Goal: Transaction & Acquisition: Download file/media

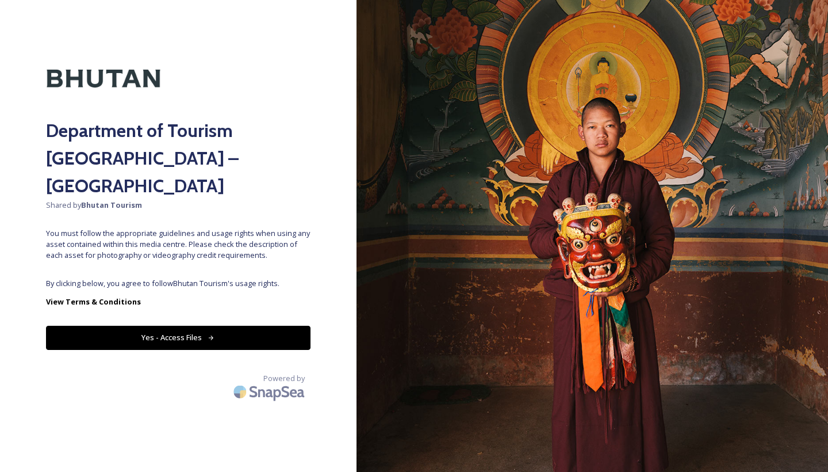
click at [197, 295] on div "Department of Tourism [GEOGRAPHIC_DATA] – Brand Centre Shared by Bhutan Tourism…" at bounding box center [178, 236] width 357 height 380
click at [197, 326] on button "Yes - Access Files" at bounding box center [178, 338] width 265 height 24
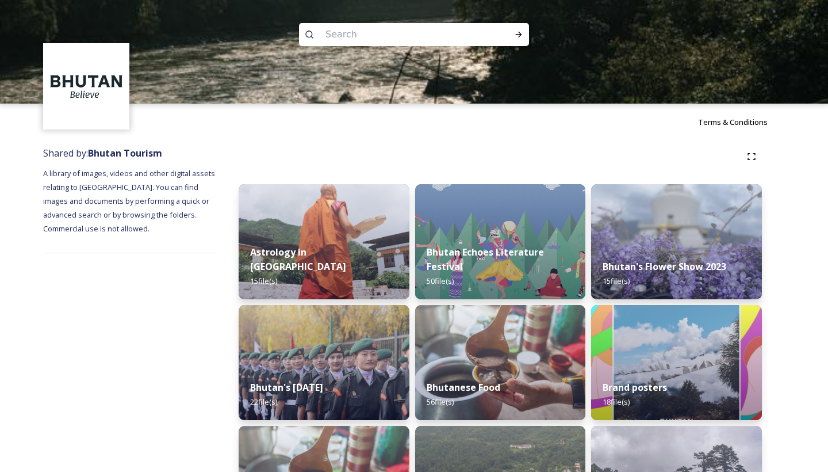
click at [366, 37] on input at bounding box center [399, 34] width 158 height 25
type input "homes"
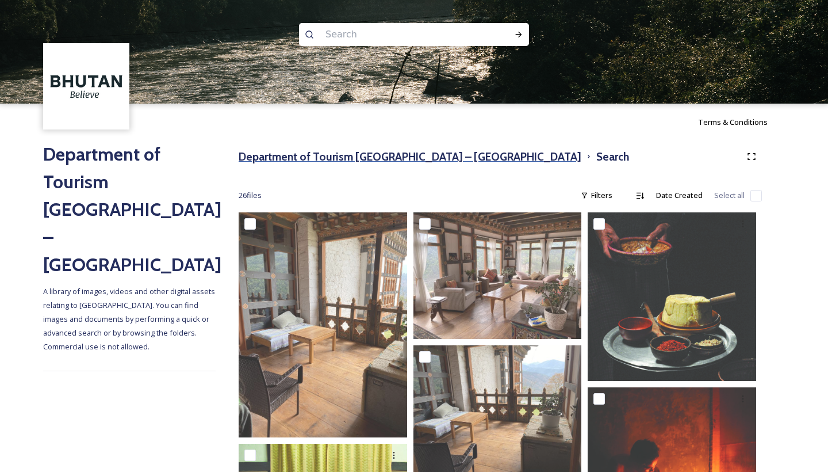
click at [409, 162] on h3 "Department of Tourism [GEOGRAPHIC_DATA] – [GEOGRAPHIC_DATA]" at bounding box center [410, 156] width 343 height 17
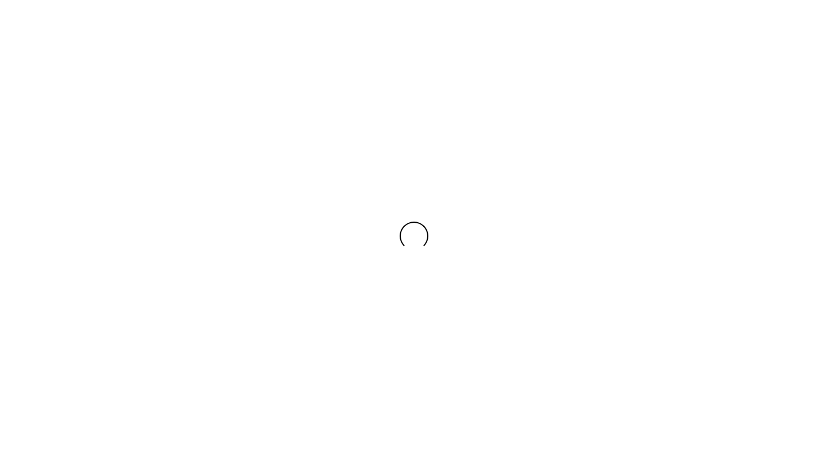
click at [409, 162] on div at bounding box center [414, 236] width 828 height 472
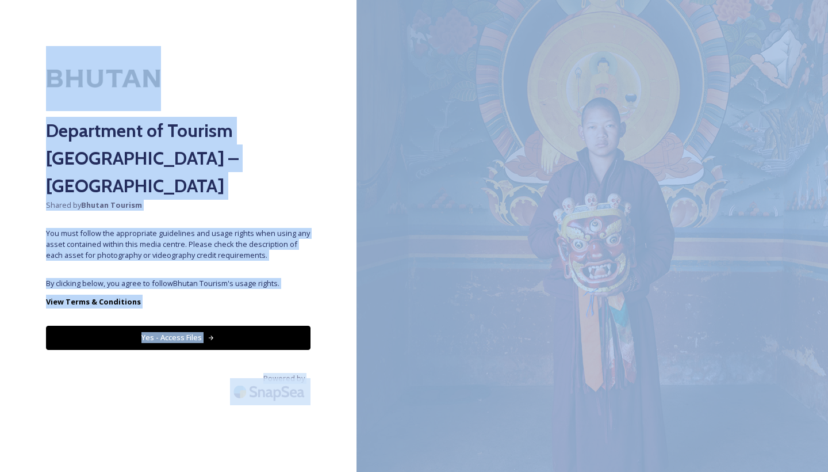
click at [156, 377] on div "Department of Tourism [GEOGRAPHIC_DATA] – Brand Centre Shared by Bhutan Tourism…" at bounding box center [178, 236] width 357 height 380
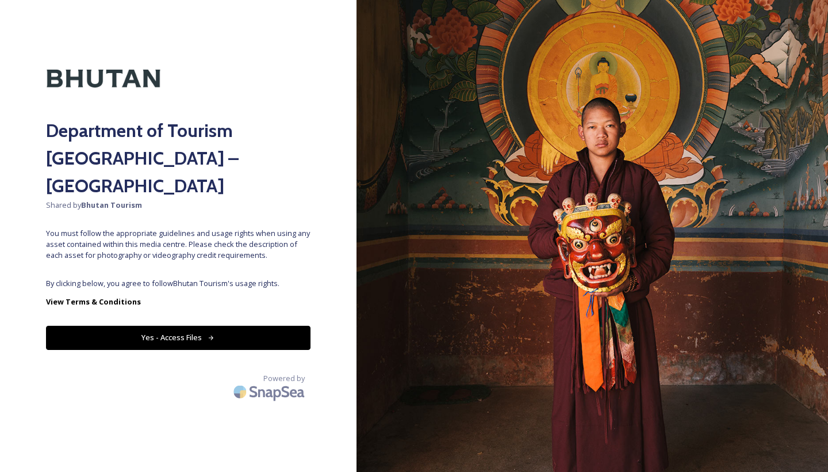
click at [174, 326] on button "Yes - Access Files" at bounding box center [178, 338] width 265 height 24
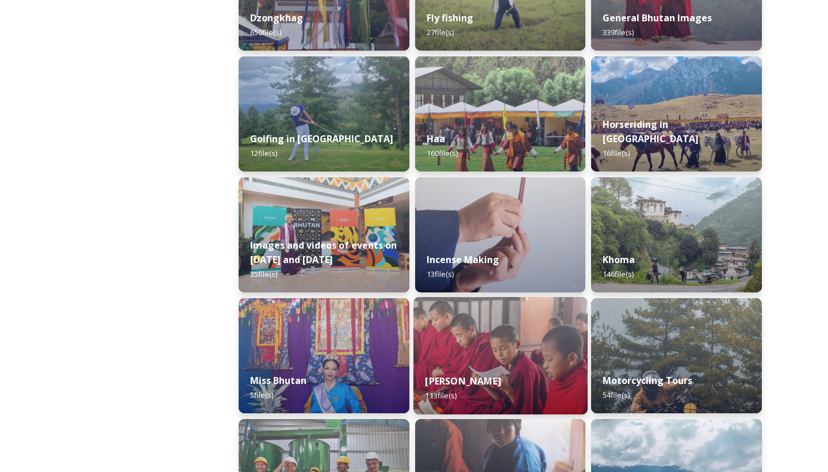
scroll to position [611, 0]
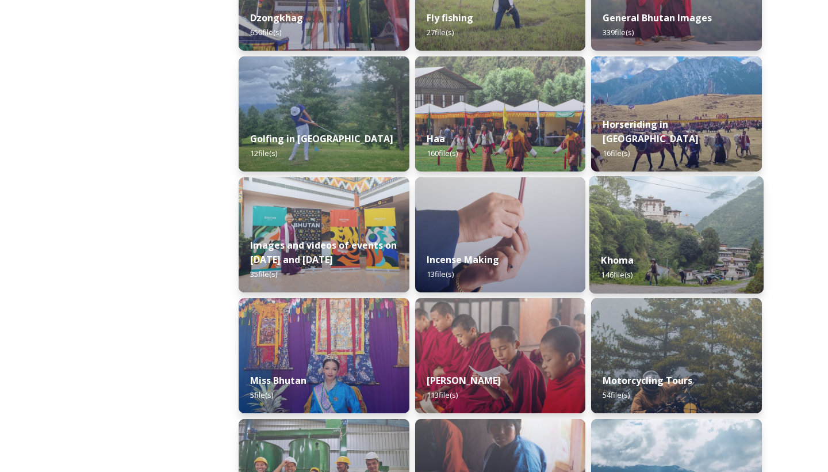
click at [666, 203] on img at bounding box center [677, 234] width 174 height 117
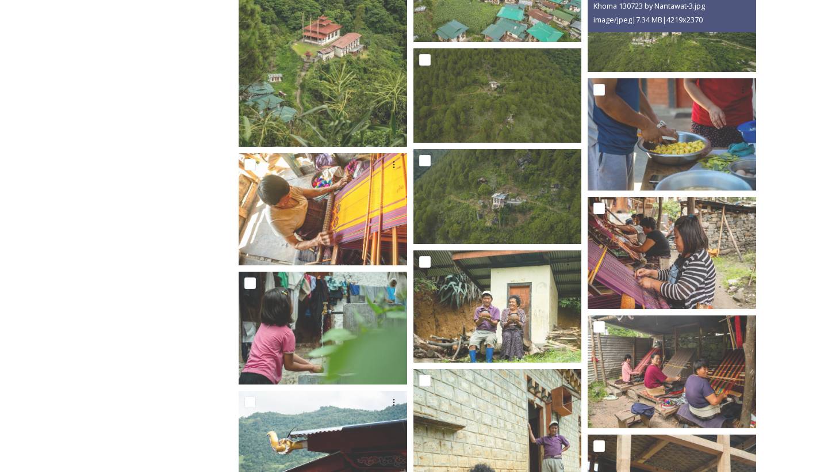
scroll to position [5311, 0]
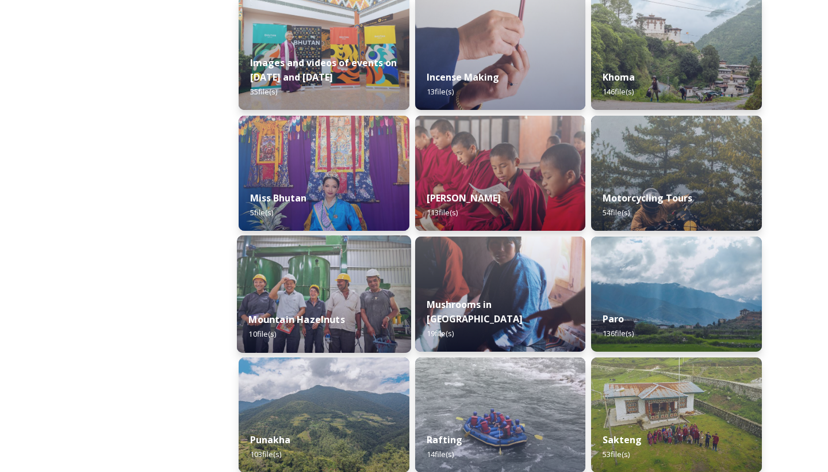
scroll to position [791, 0]
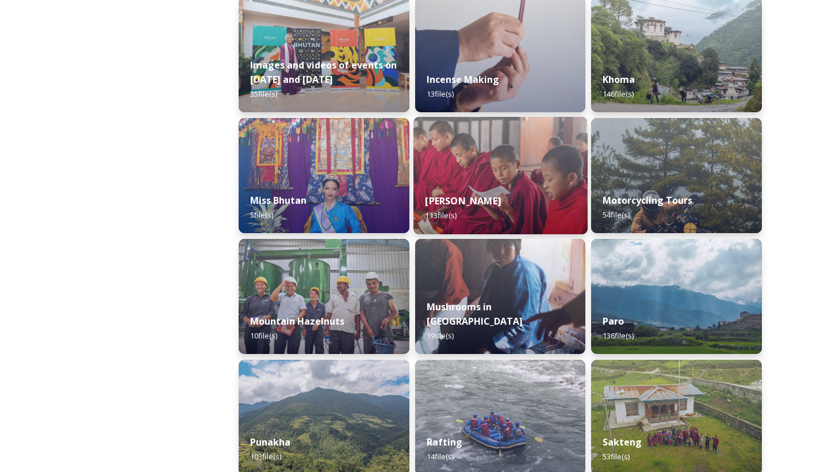
click at [463, 182] on img at bounding box center [501, 175] width 174 height 117
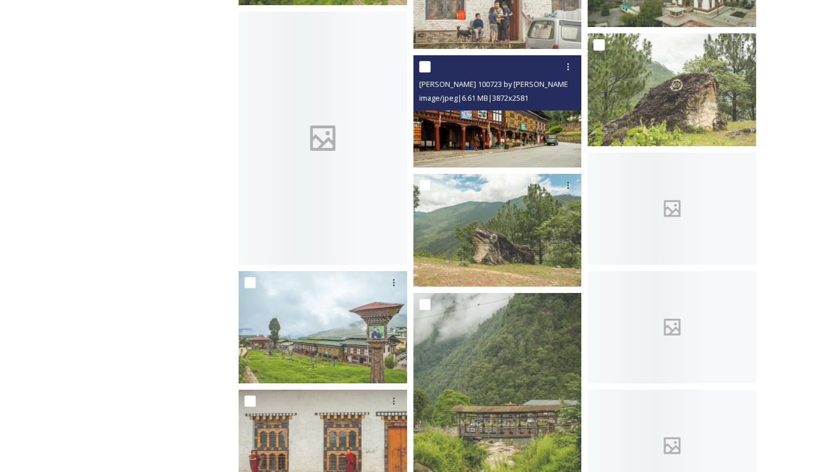
scroll to position [1107, 0]
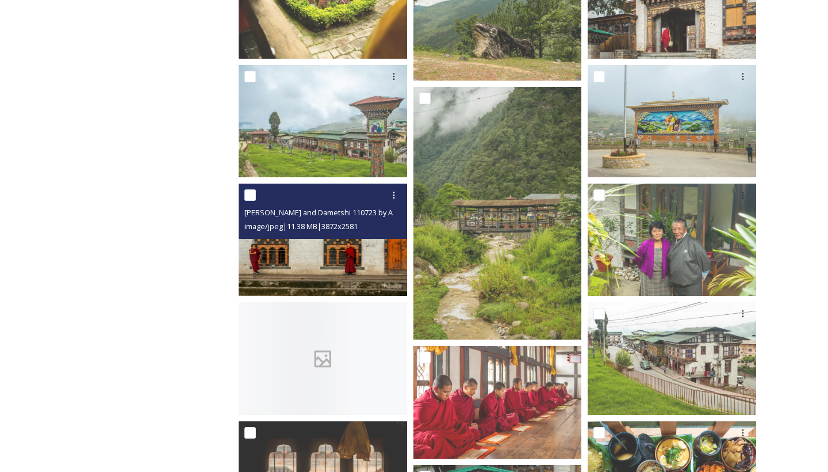
click at [325, 244] on img at bounding box center [323, 240] width 169 height 112
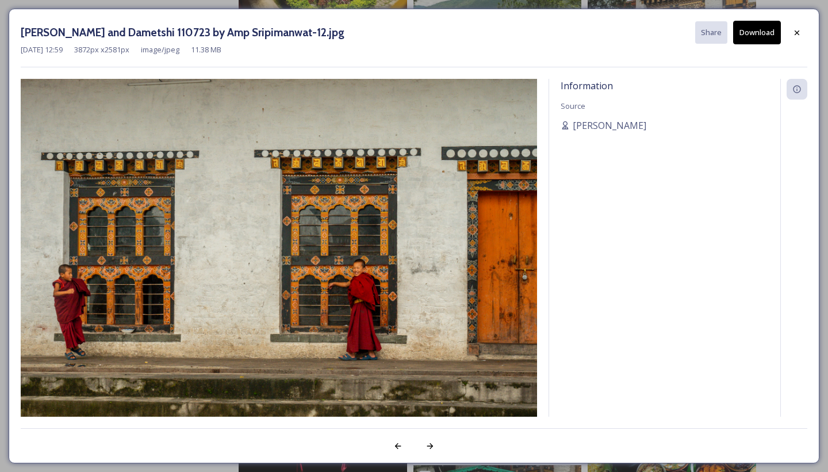
click at [751, 31] on button "Download" at bounding box center [757, 33] width 48 height 24
click at [797, 33] on icon at bounding box center [797, 32] width 9 height 9
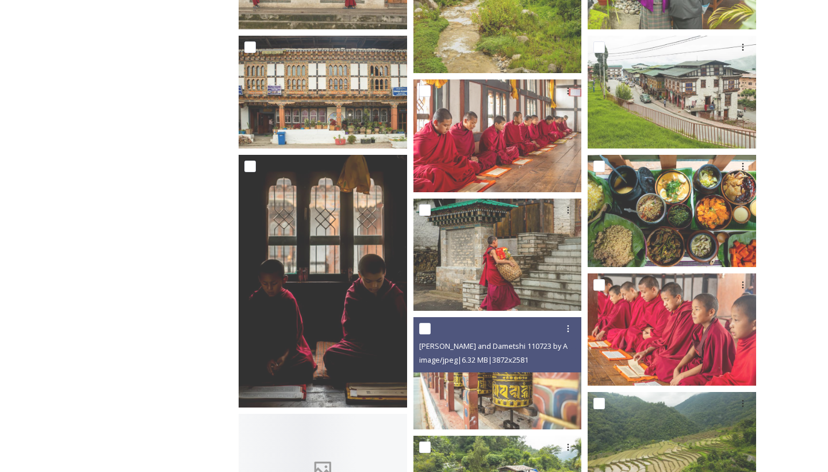
scroll to position [1380, 0]
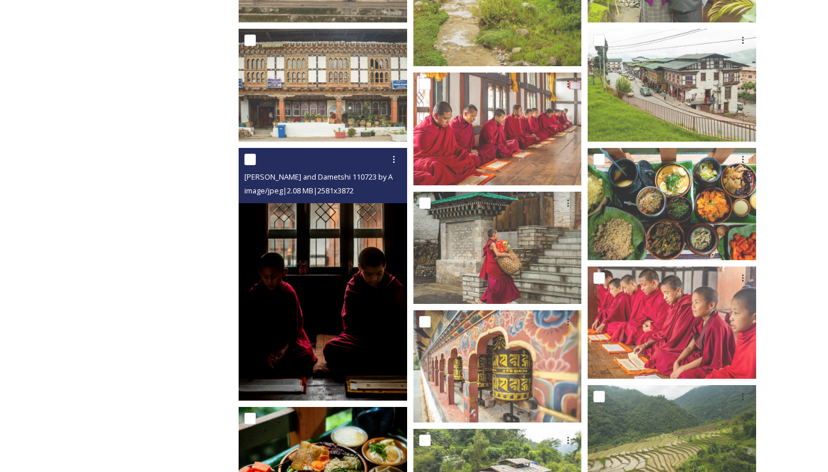
click at [282, 383] on img at bounding box center [323, 274] width 169 height 253
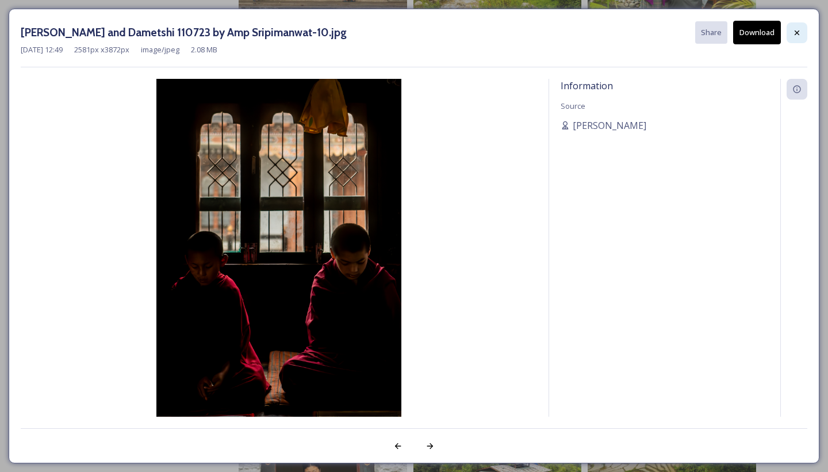
click at [794, 31] on icon at bounding box center [797, 32] width 9 height 9
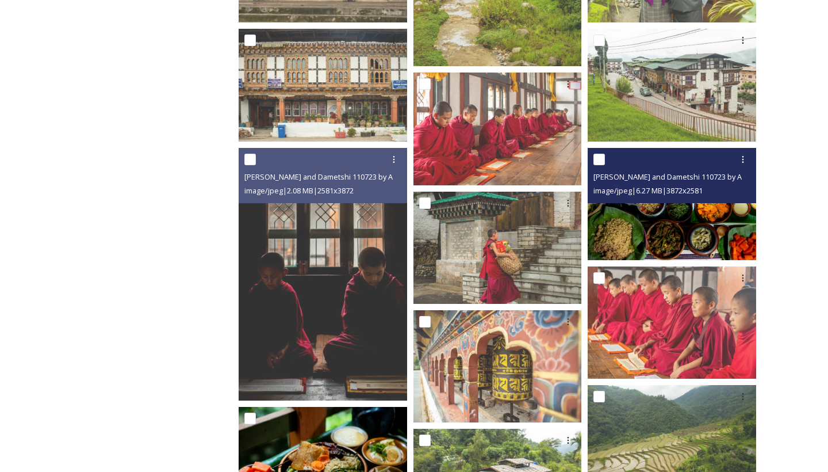
scroll to position [1446, 0]
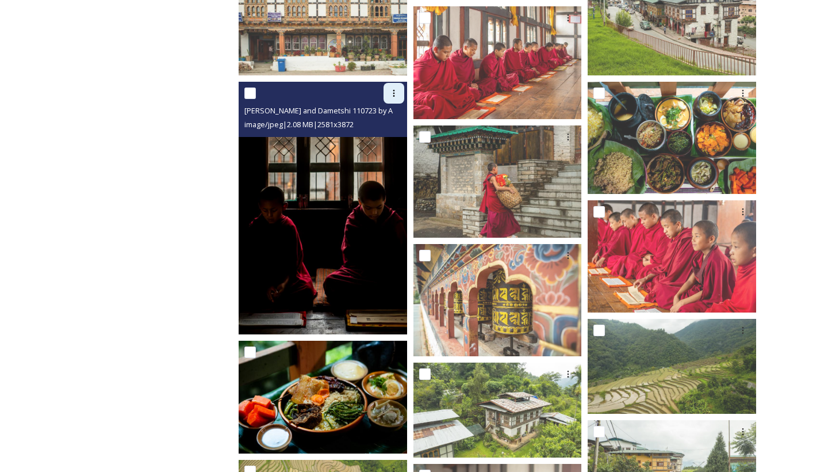
click at [394, 83] on div at bounding box center [394, 93] width 21 height 21
click at [389, 136] on span "Download" at bounding box center [380, 140] width 35 height 11
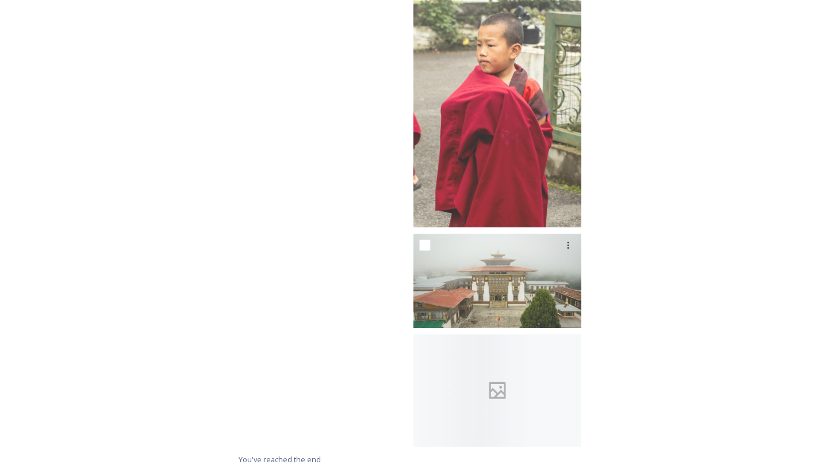
scroll to position [6008, 0]
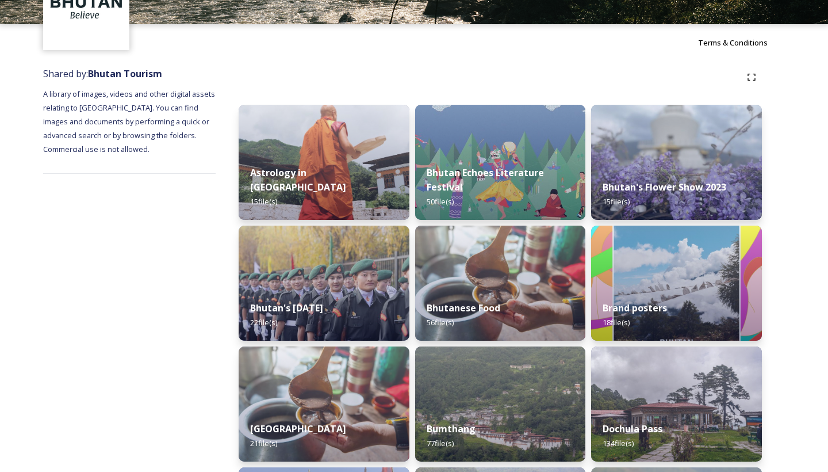
scroll to position [203, 0]
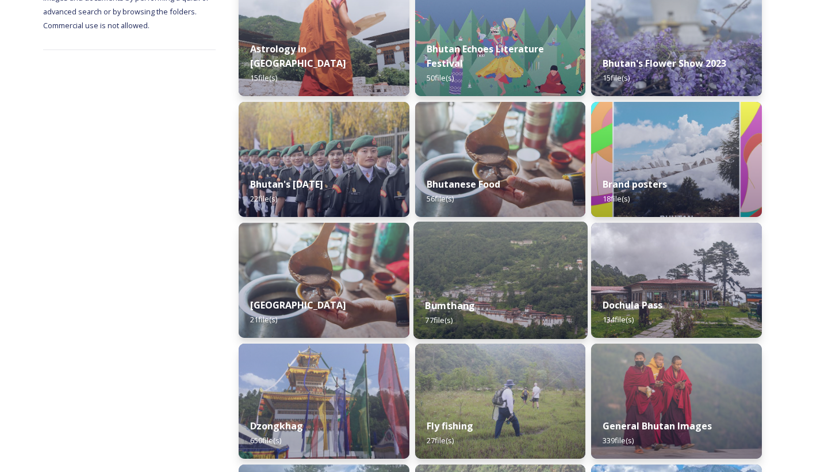
click at [496, 326] on div "Bumthang 77 file(s)" at bounding box center [501, 312] width 174 height 52
click at [496, 325] on div "Bumthang 77 file(s)" at bounding box center [501, 312] width 174 height 52
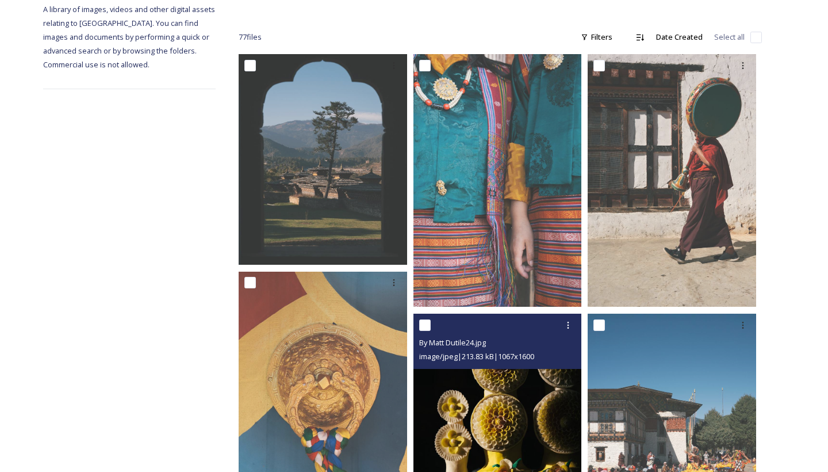
scroll to position [163, 0]
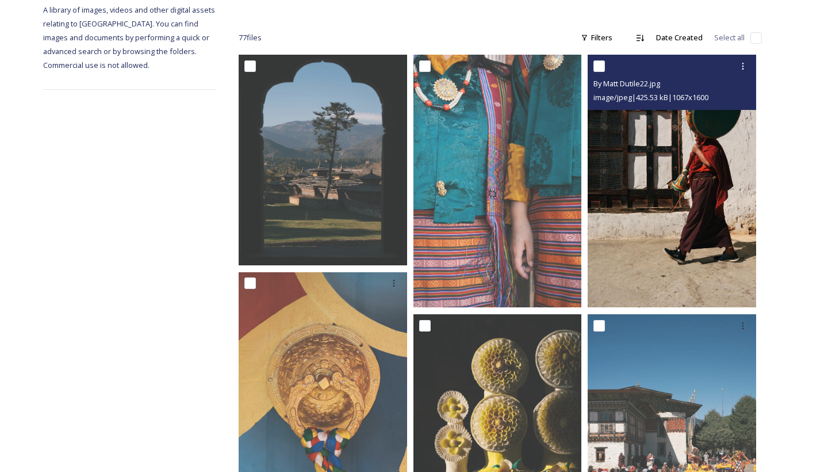
click at [668, 238] on img at bounding box center [672, 181] width 169 height 253
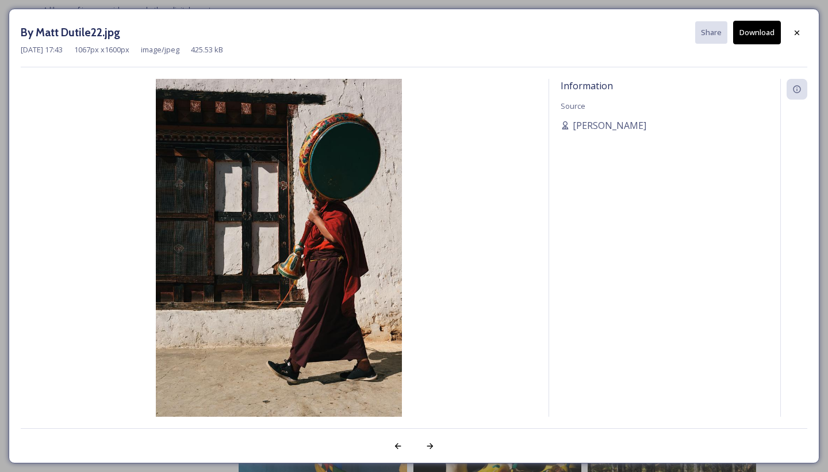
click at [751, 37] on button "Download" at bounding box center [757, 33] width 48 height 24
click at [810, 37] on div "By Matt Dutile22.jpg Share Download [DATE] 17:43 1067 px x 1600 px image/jpeg 4…" at bounding box center [414, 236] width 811 height 454
click at [802, 37] on div at bounding box center [797, 32] width 21 height 21
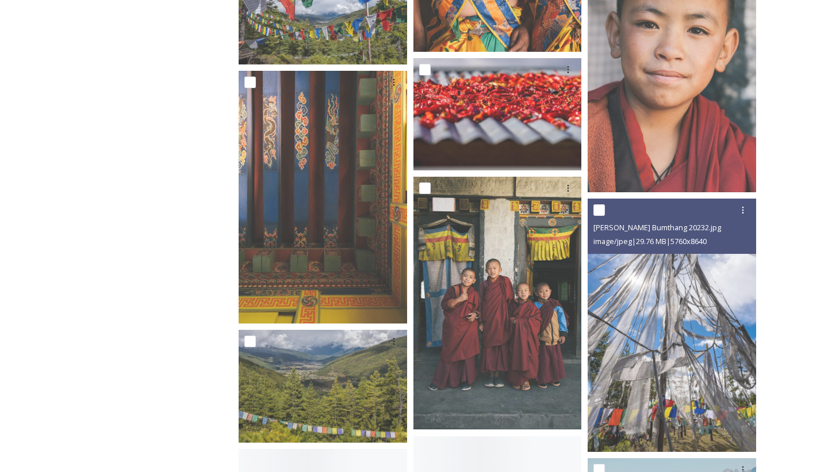
scroll to position [1795, 0]
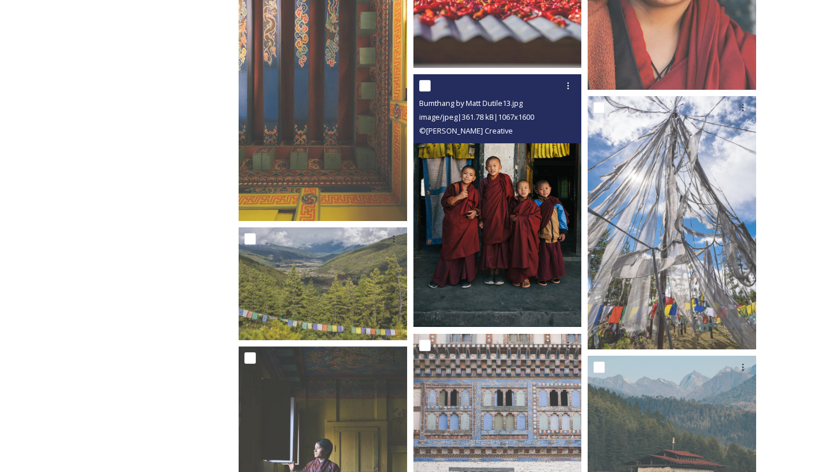
click at [540, 267] on img at bounding box center [498, 200] width 169 height 253
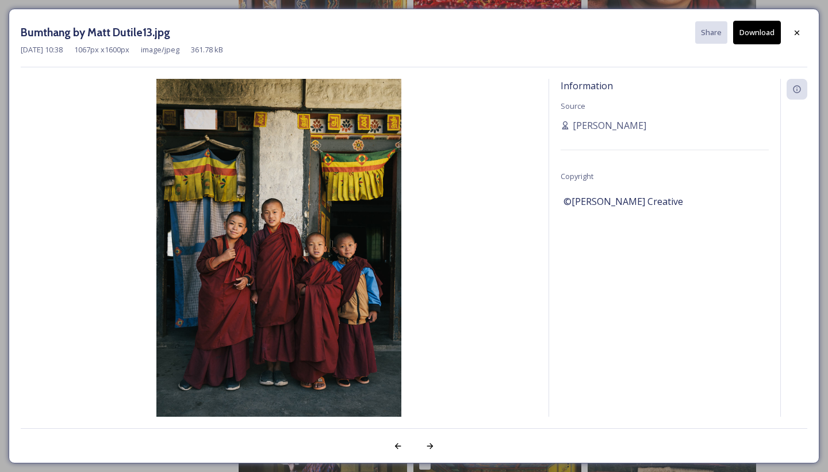
click at [749, 43] on button "Download" at bounding box center [757, 33] width 48 height 24
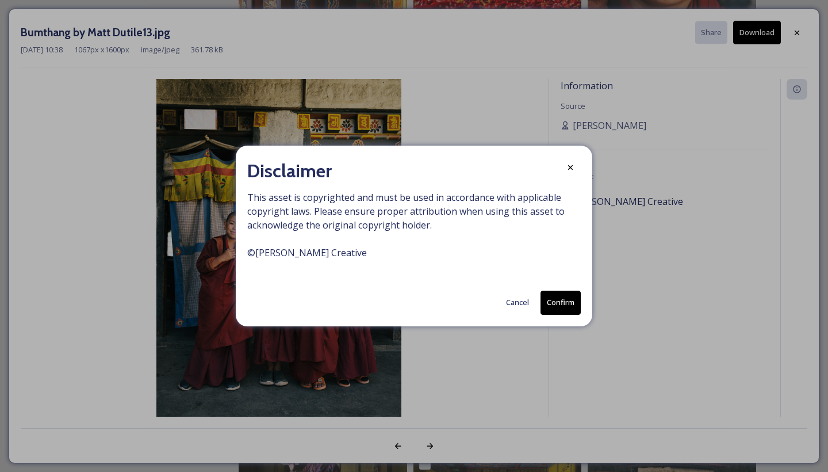
click at [571, 310] on button "Confirm" at bounding box center [561, 302] width 40 height 24
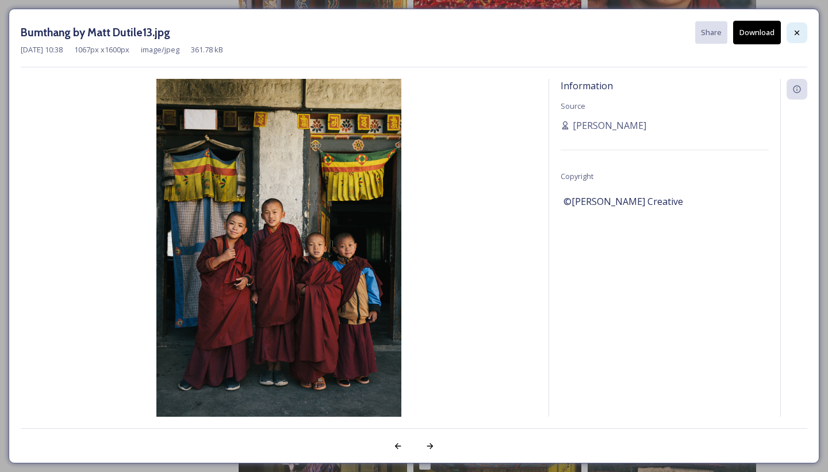
click at [796, 32] on icon at bounding box center [797, 32] width 9 height 9
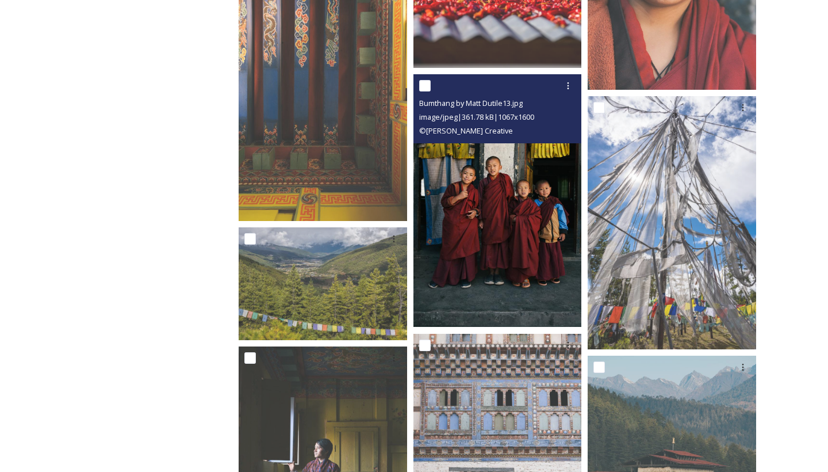
scroll to position [1966, 0]
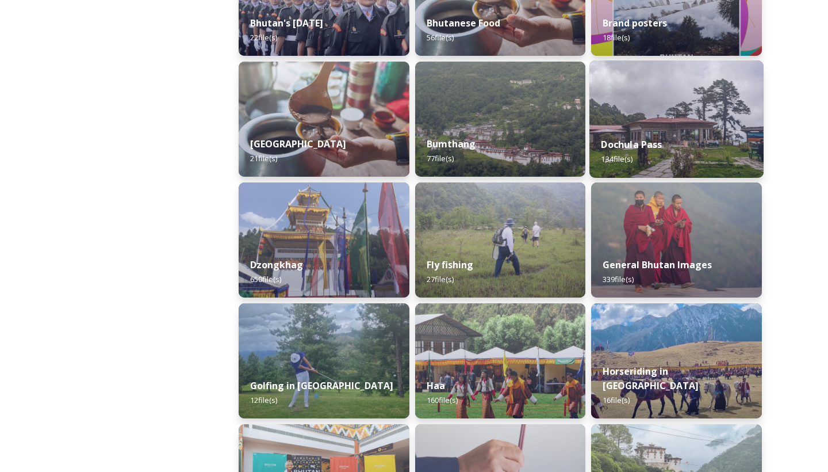
click at [606, 121] on img at bounding box center [677, 118] width 174 height 117
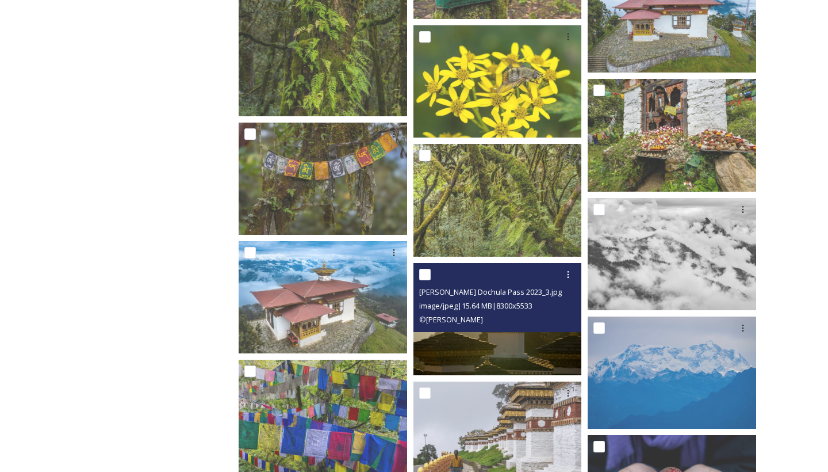
click at [452, 307] on span "image/jpeg | 15.64 MB | 8300 x 5533" at bounding box center [475, 305] width 113 height 10
click at [457, 323] on span "© [PERSON_NAME]" at bounding box center [451, 319] width 64 height 10
click at [454, 339] on img at bounding box center [498, 319] width 169 height 112
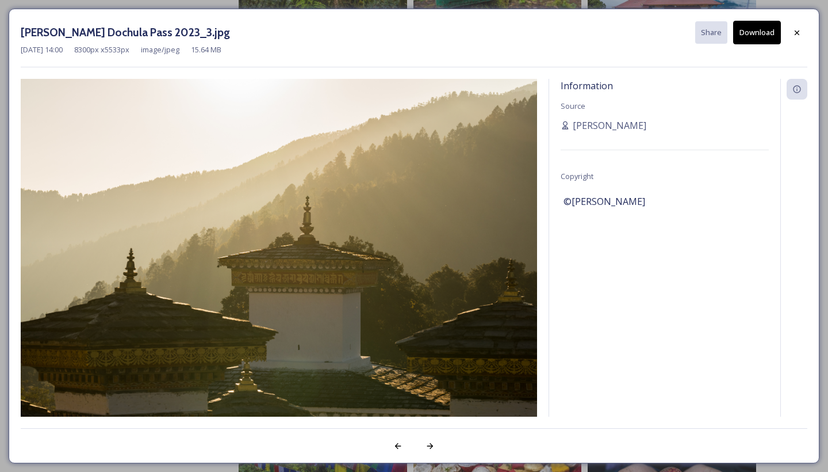
click at [745, 42] on button "Download" at bounding box center [757, 33] width 48 height 24
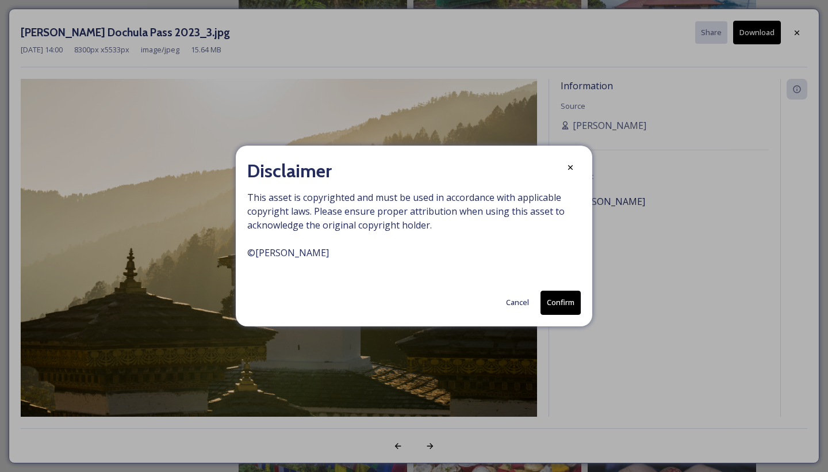
click at [545, 301] on button "Confirm" at bounding box center [561, 302] width 40 height 24
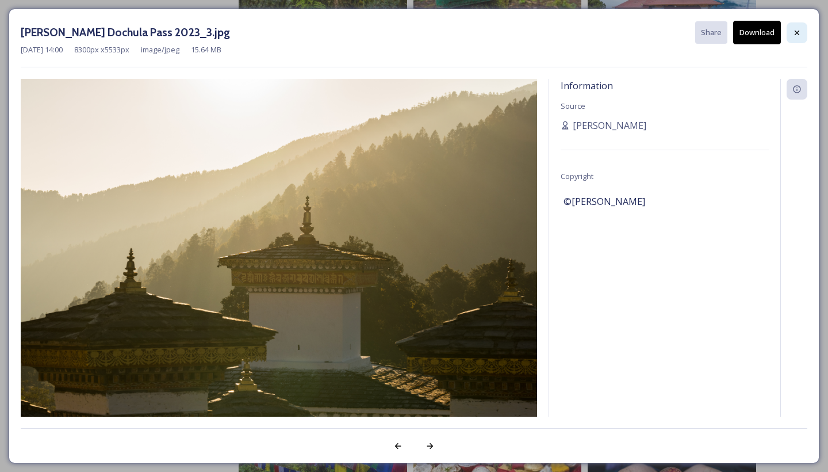
click at [794, 35] on icon at bounding box center [797, 32] width 9 height 9
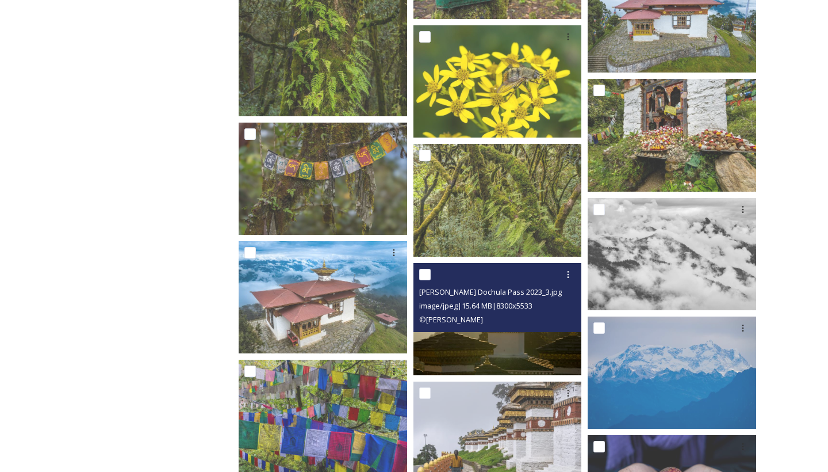
scroll to position [2232, 0]
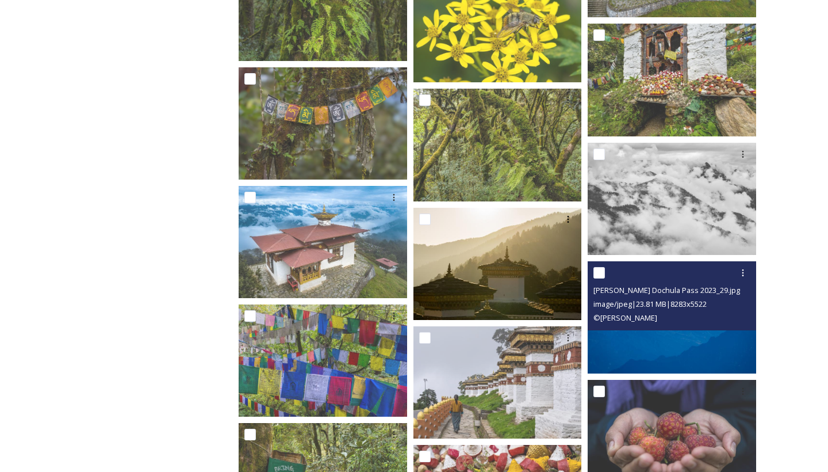
click at [619, 341] on img at bounding box center [672, 317] width 169 height 112
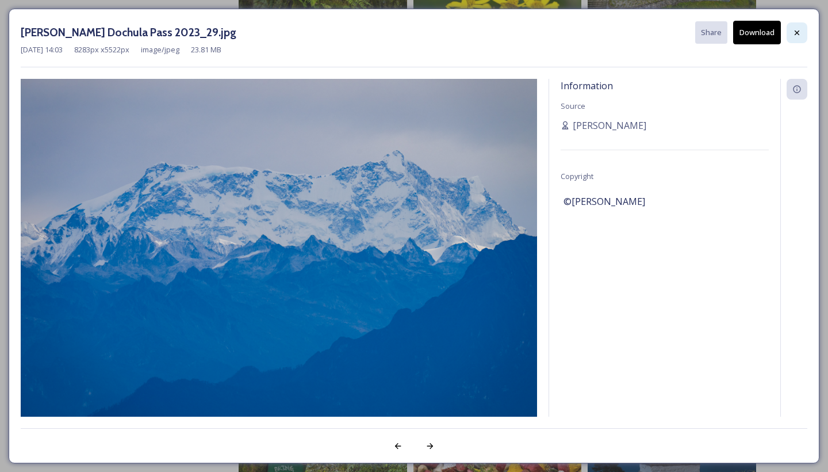
click at [794, 32] on icon at bounding box center [797, 32] width 9 height 9
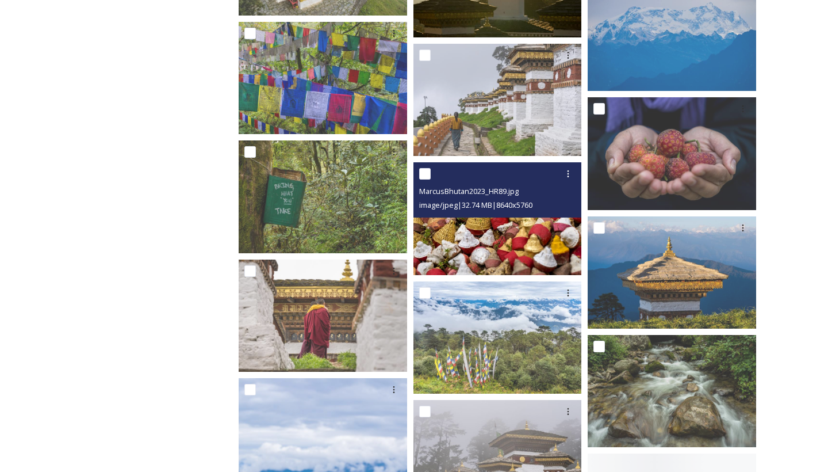
scroll to position [2533, 1]
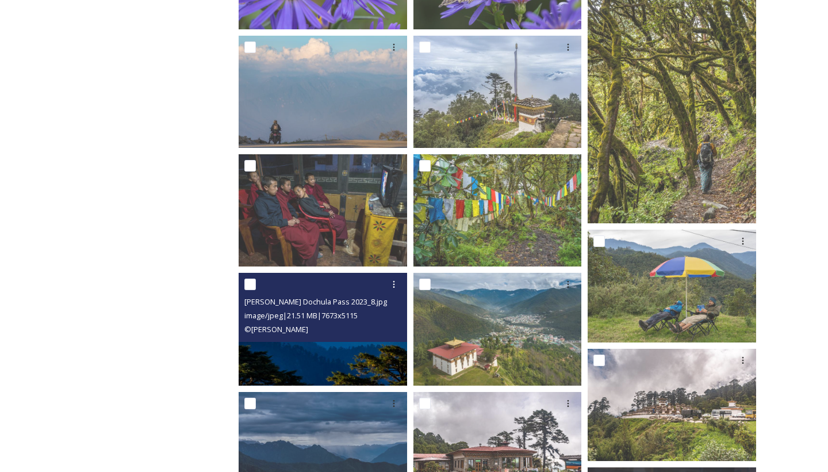
click at [380, 352] on img at bounding box center [323, 329] width 169 height 112
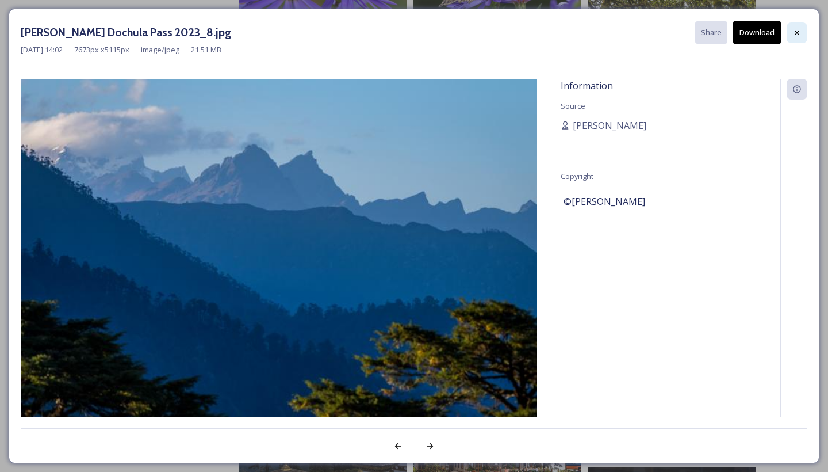
click at [788, 32] on div at bounding box center [797, 32] width 21 height 21
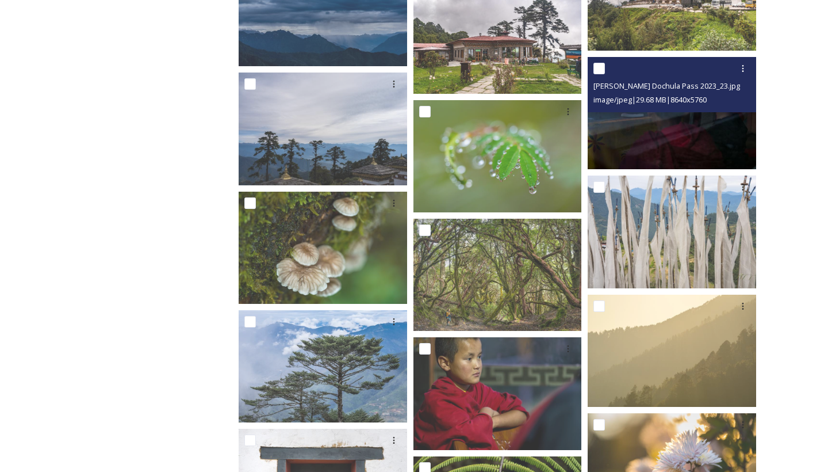
click at [612, 128] on img at bounding box center [672, 113] width 169 height 112
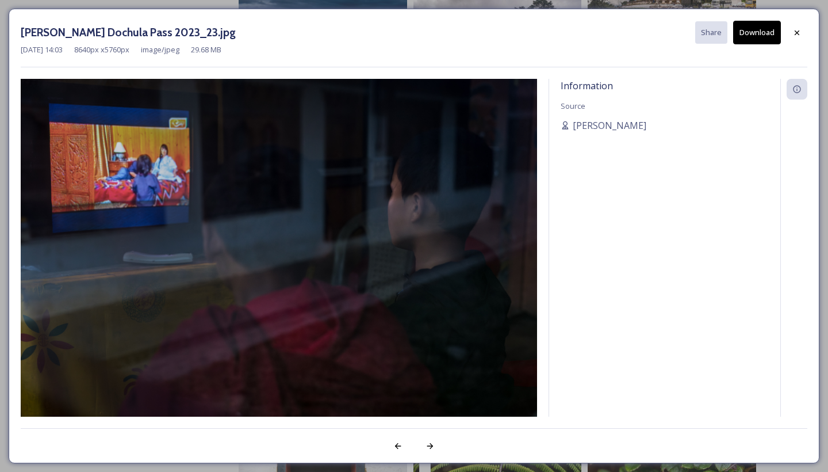
click at [786, 35] on div "[PERSON_NAME] Dochula Pass 2023_23.jpg Share Download" at bounding box center [414, 33] width 787 height 24
click at [805, 29] on div at bounding box center [797, 32] width 21 height 21
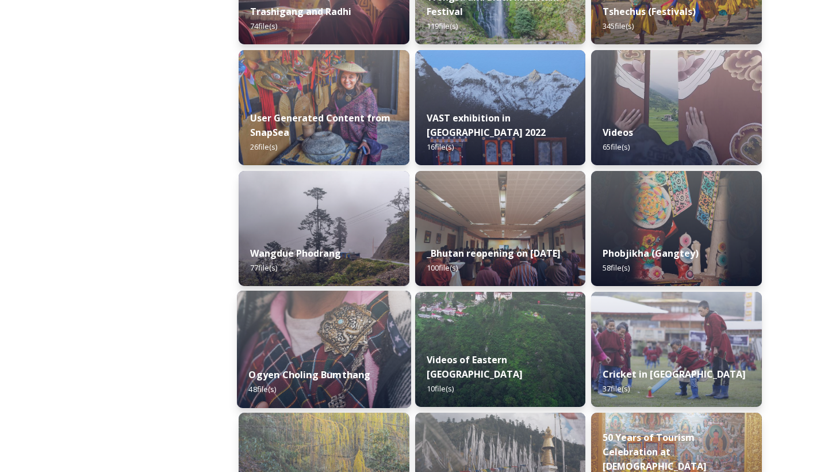
click at [350, 320] on img at bounding box center [324, 348] width 174 height 117
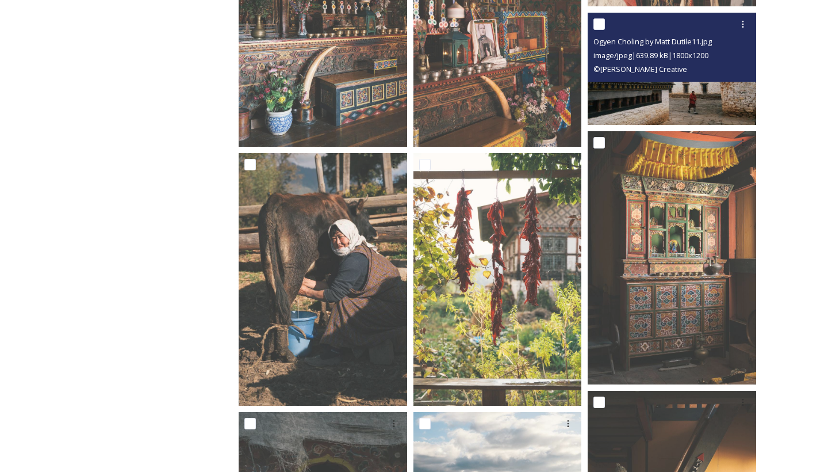
click at [668, 67] on span "© [PERSON_NAME] Creative" at bounding box center [641, 69] width 94 height 10
click at [672, 100] on img at bounding box center [672, 69] width 169 height 112
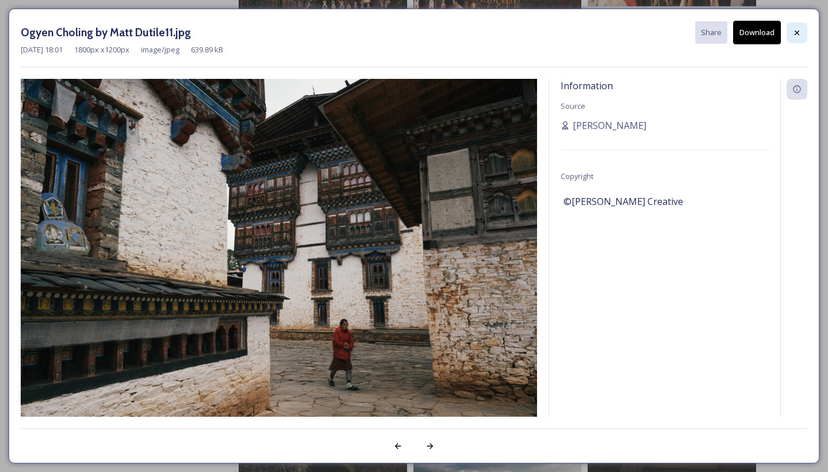
click at [794, 31] on icon at bounding box center [797, 32] width 9 height 9
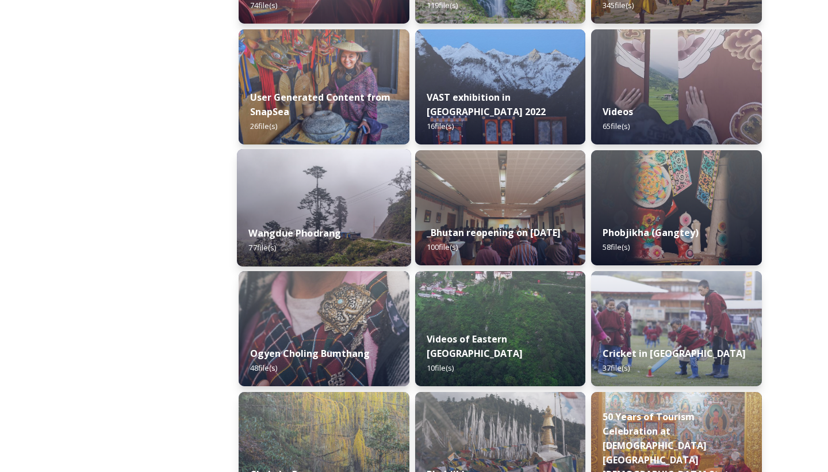
click at [305, 207] on img at bounding box center [324, 207] width 174 height 117
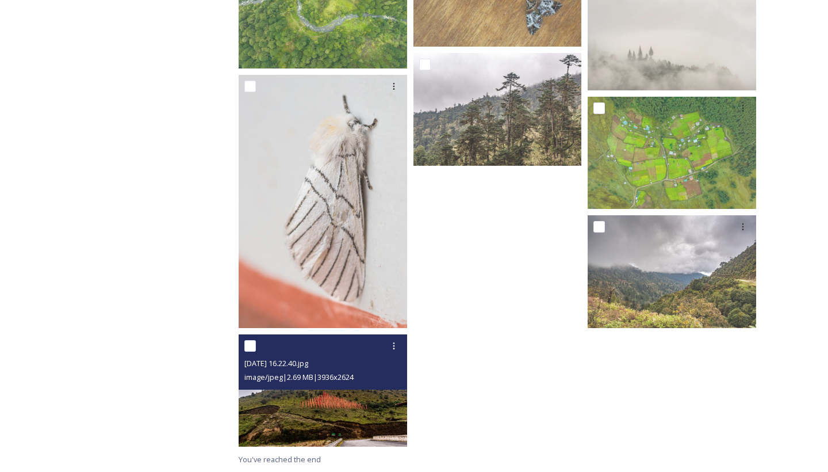
scroll to position [3139, 0]
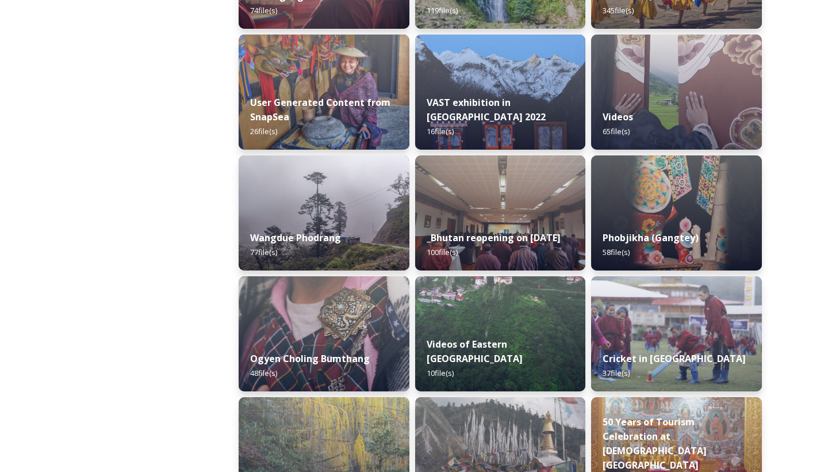
scroll to position [1604, 0]
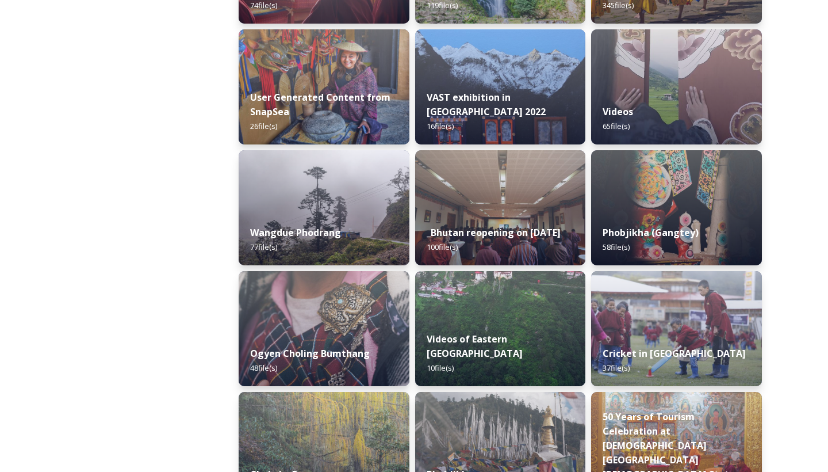
drag, startPoint x: 279, startPoint y: 250, endPoint x: 178, endPoint y: 160, distance: 135.3
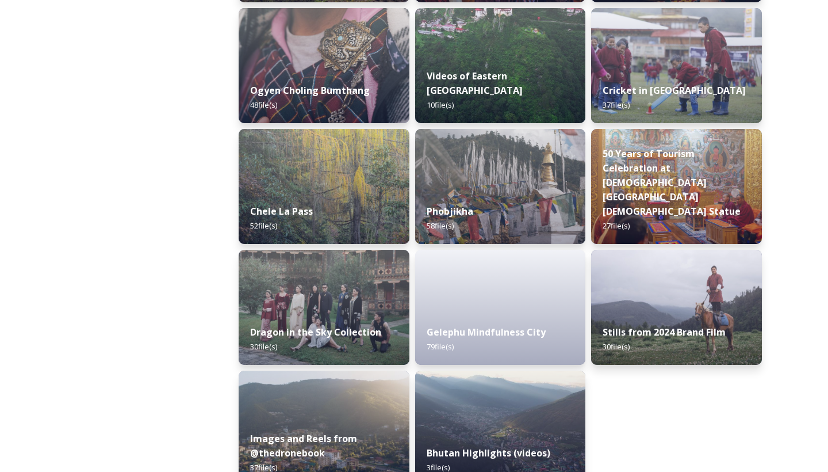
scroll to position [1877, 0]
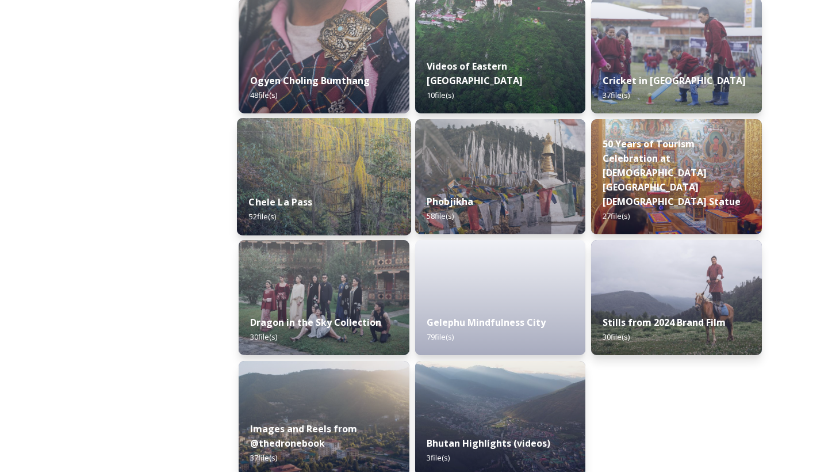
click at [357, 175] on img at bounding box center [324, 176] width 174 height 117
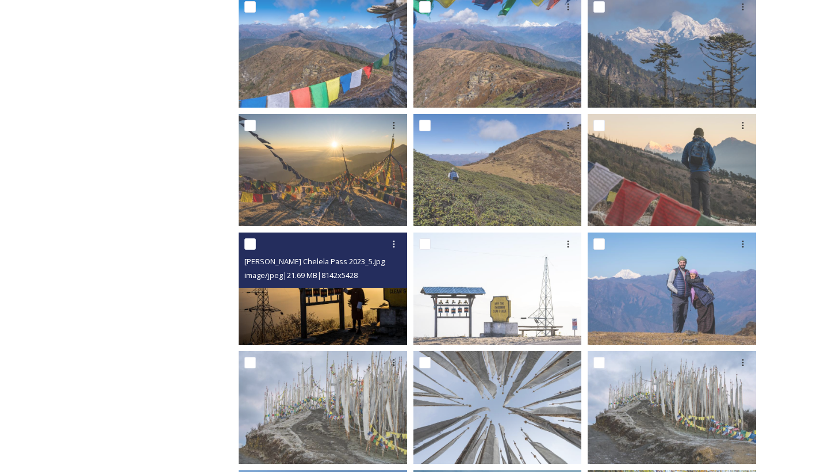
scroll to position [633, 0]
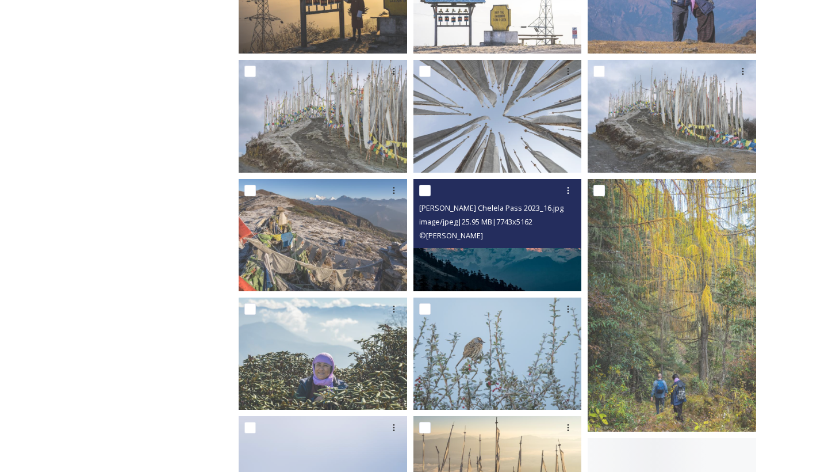
click at [469, 251] on img at bounding box center [498, 235] width 169 height 112
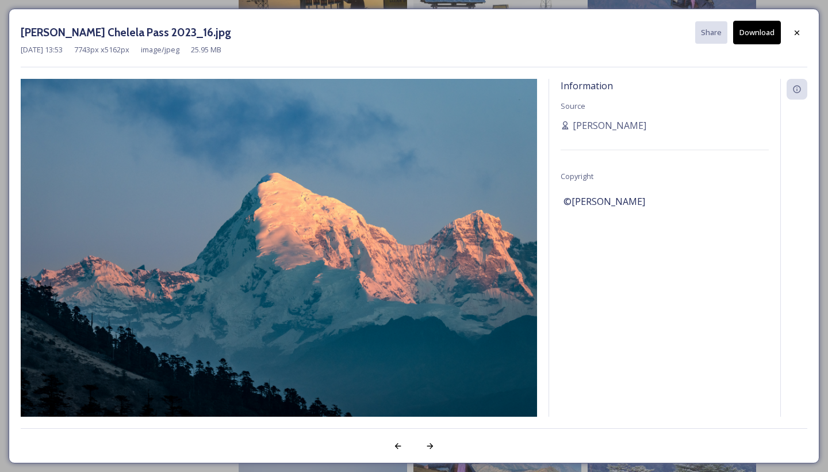
click at [758, 38] on button "Download" at bounding box center [757, 33] width 48 height 24
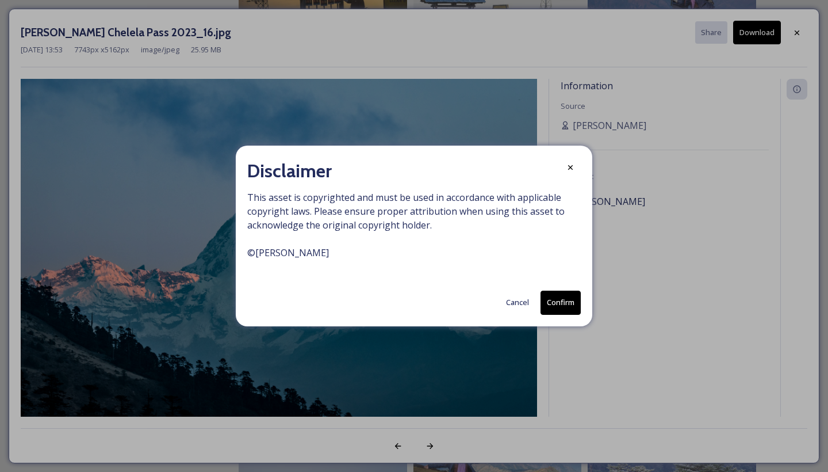
click at [560, 299] on button "Confirm" at bounding box center [561, 302] width 40 height 24
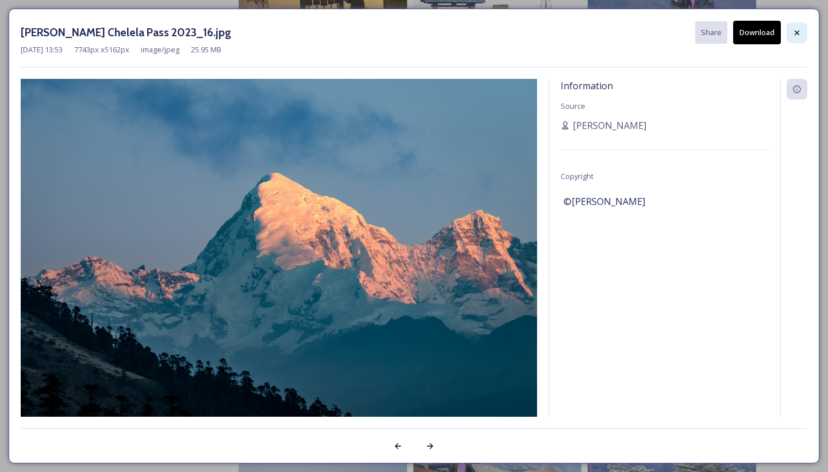
click at [797, 34] on icon at bounding box center [797, 32] width 9 height 9
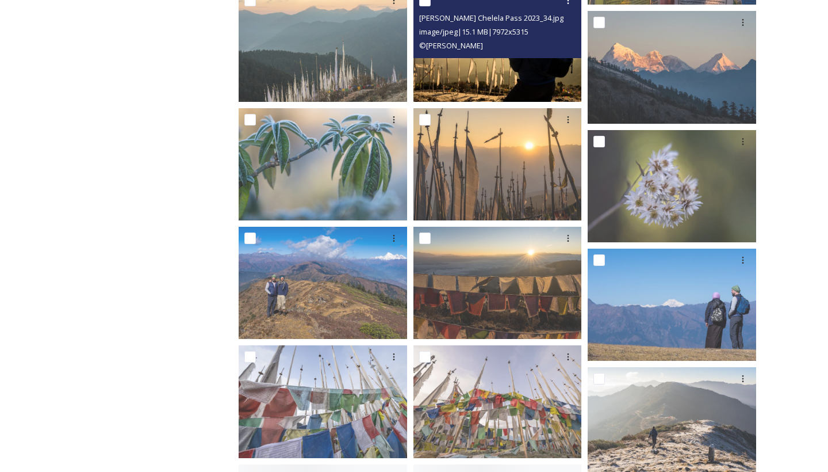
scroll to position [1423, 0]
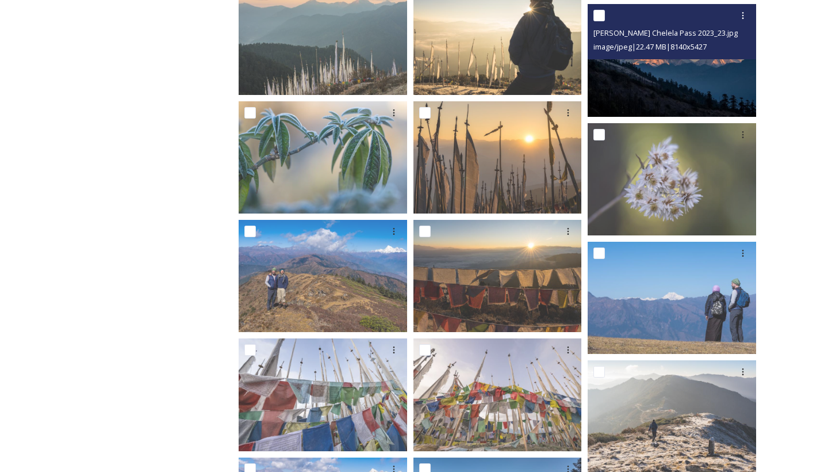
click at [648, 59] on div "[PERSON_NAME] Chelela Pass 2023_23.jpg image/jpeg | 22.47 MB | 8140 x 5427" at bounding box center [672, 31] width 169 height 55
click at [686, 90] on img at bounding box center [672, 60] width 169 height 112
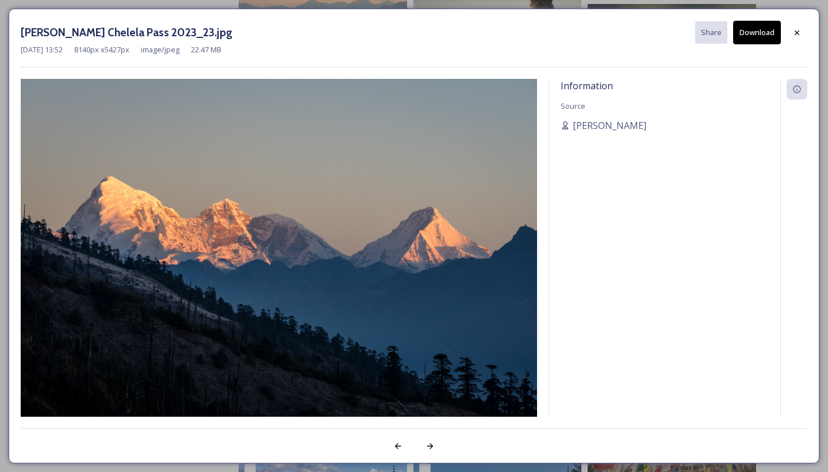
click at [767, 46] on div "[DATE] 13:52 8140 px x 5427 px image/jpeg 22.47 MB" at bounding box center [414, 49] width 787 height 11
click at [767, 39] on button "Download" at bounding box center [757, 33] width 48 height 24
click at [796, 36] on icon at bounding box center [797, 32] width 9 height 9
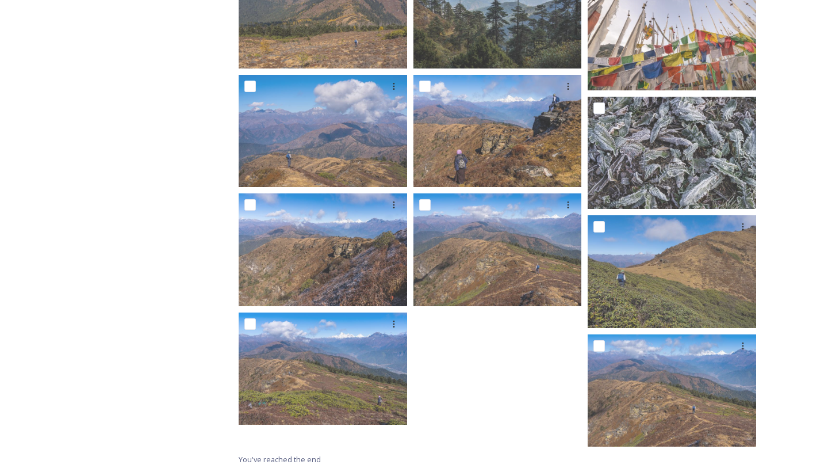
scroll to position [1924, 0]
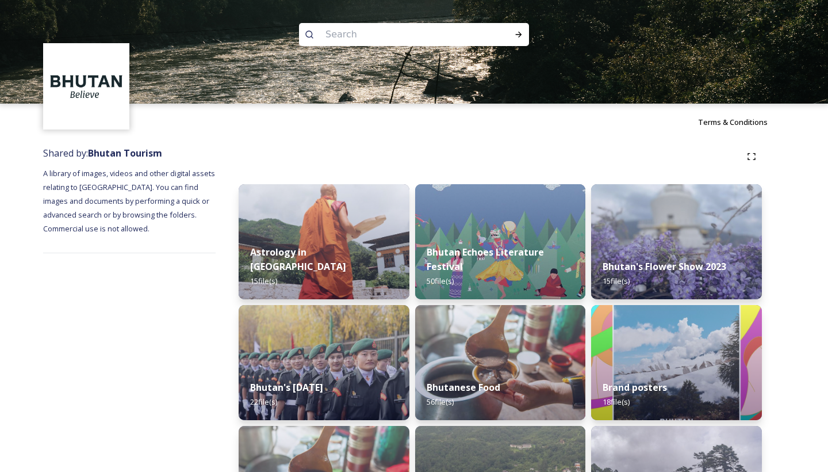
click at [335, 41] on input at bounding box center [399, 34] width 158 height 25
type input "chillies"
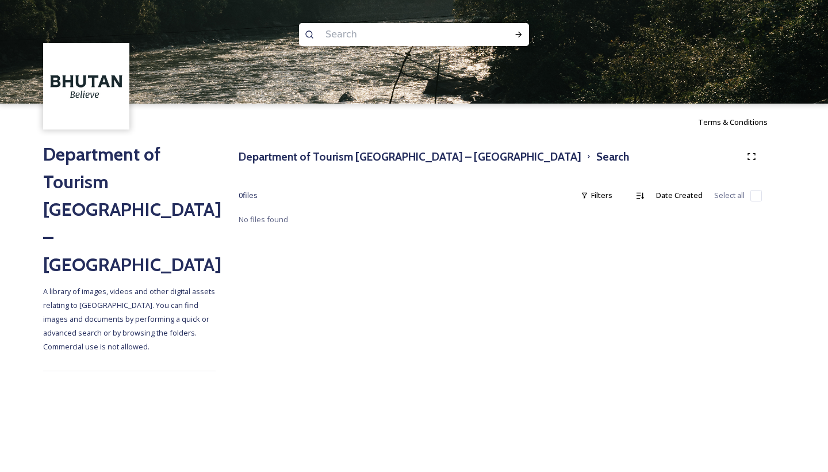
click at [348, 35] on input at bounding box center [399, 34] width 158 height 25
type input "chili"
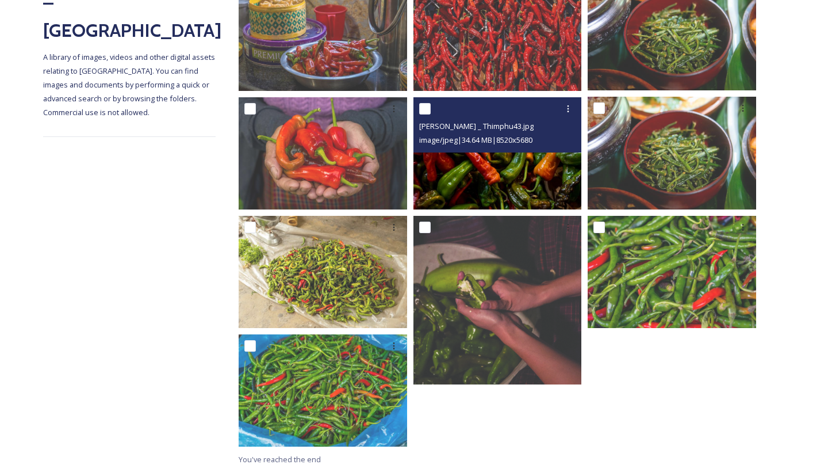
scroll to position [234, 0]
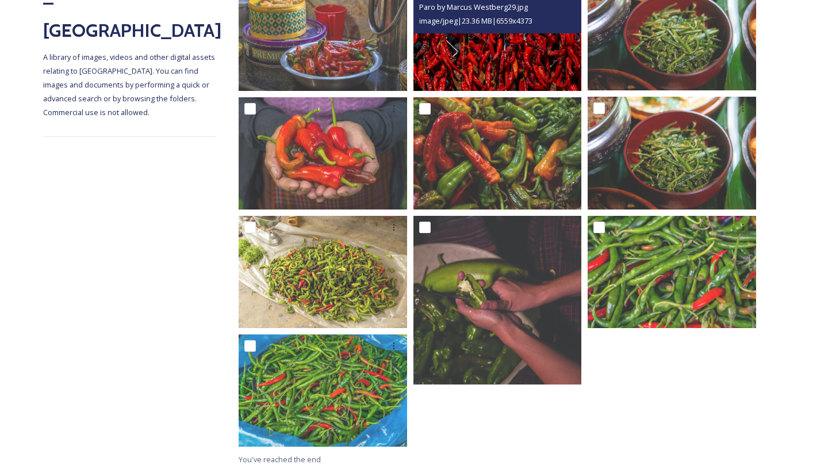
click at [427, 71] on img at bounding box center [498, 34] width 169 height 112
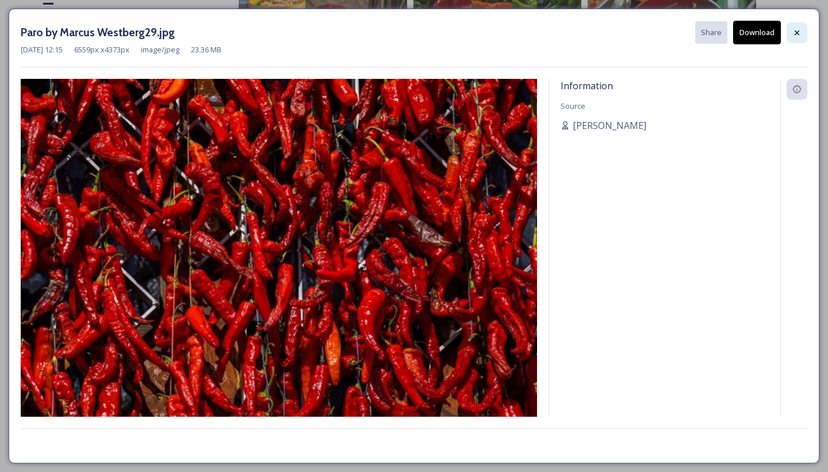
click at [793, 33] on icon at bounding box center [797, 32] width 9 height 9
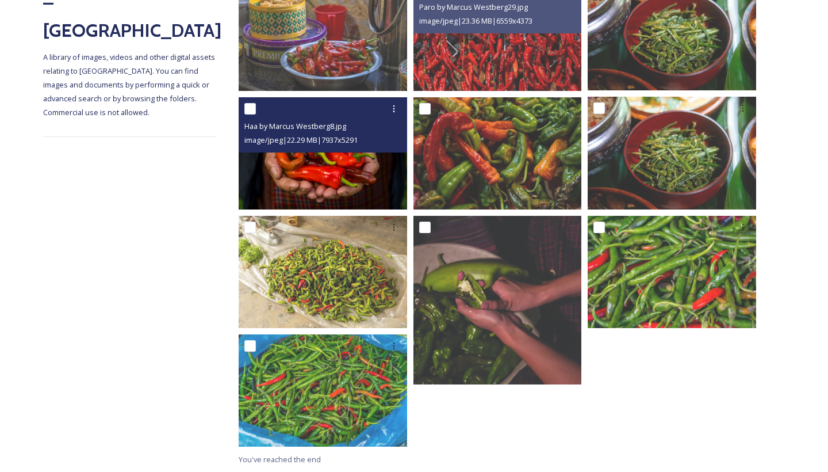
click at [354, 160] on img at bounding box center [323, 153] width 169 height 112
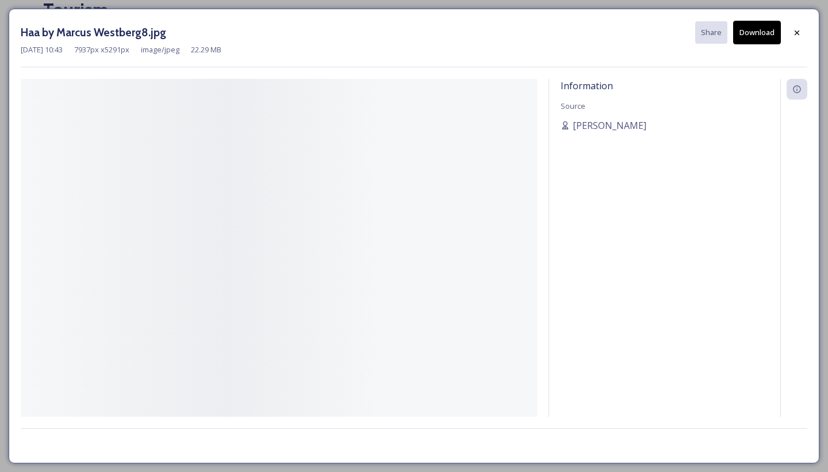
scroll to position [172, 0]
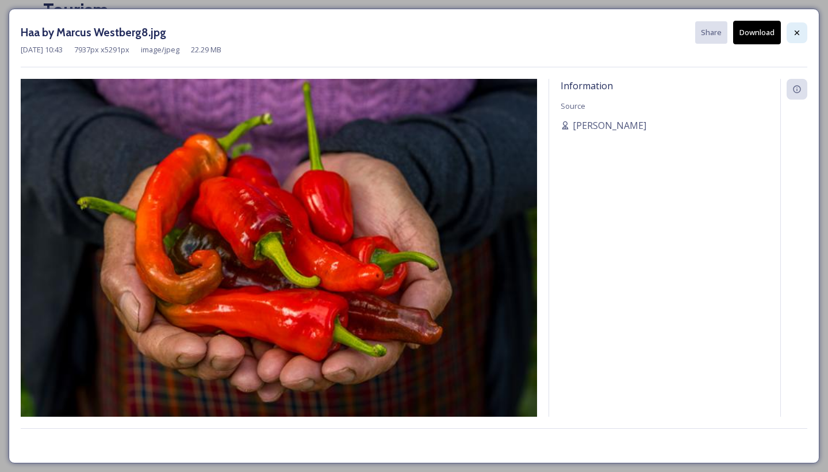
click at [801, 36] on icon at bounding box center [797, 32] width 9 height 9
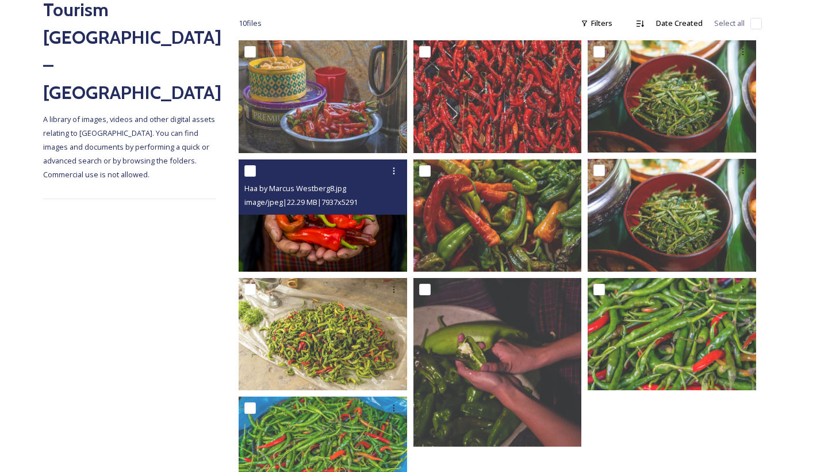
click at [325, 207] on span "image/jpeg | 22.29 MB | 7937 x 5291" at bounding box center [300, 202] width 113 height 10
click at [309, 242] on img at bounding box center [323, 215] width 169 height 112
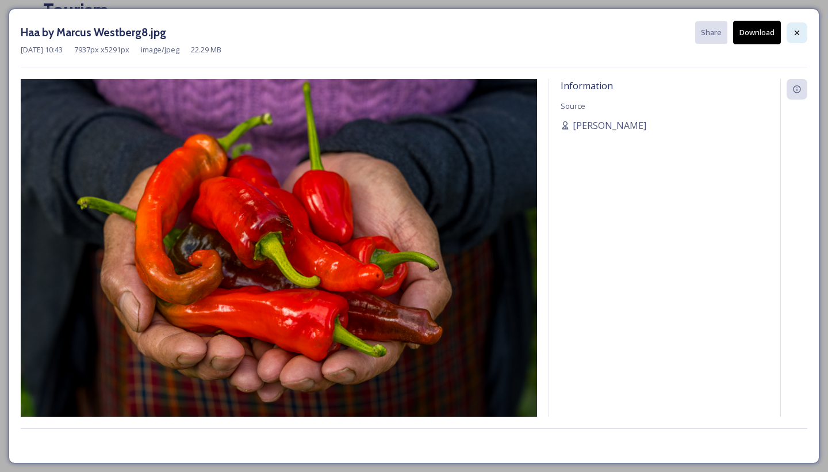
click at [806, 35] on div at bounding box center [797, 32] width 21 height 21
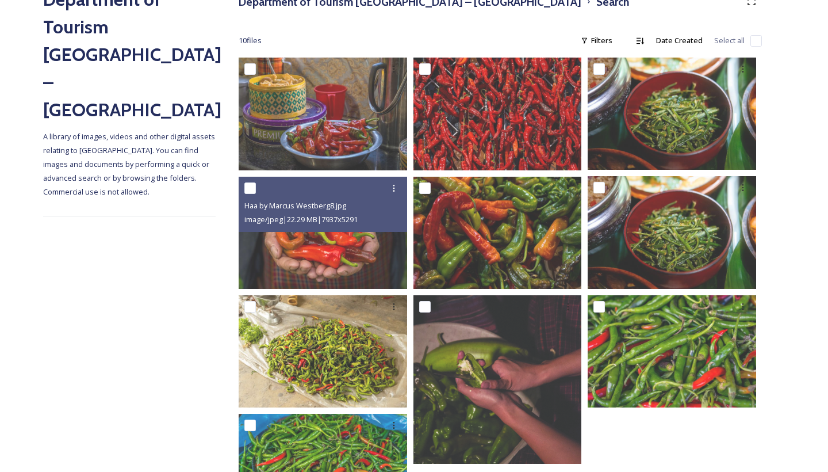
scroll to position [152, 0]
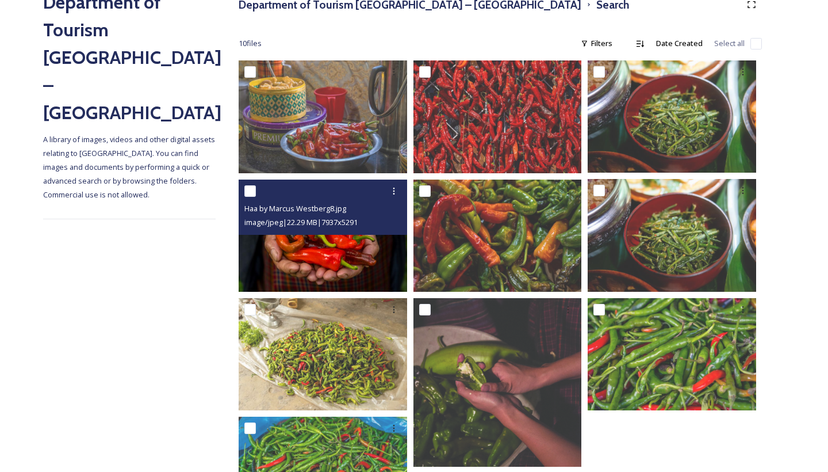
click at [314, 267] on img at bounding box center [323, 235] width 169 height 112
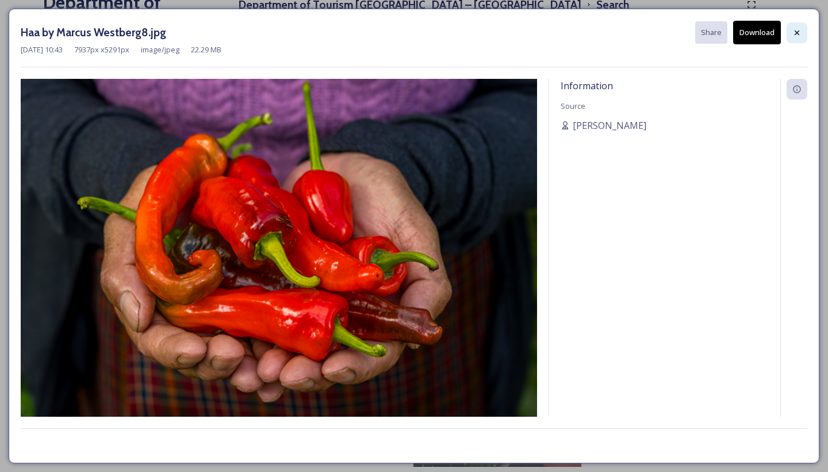
click at [794, 28] on icon at bounding box center [797, 32] width 9 height 9
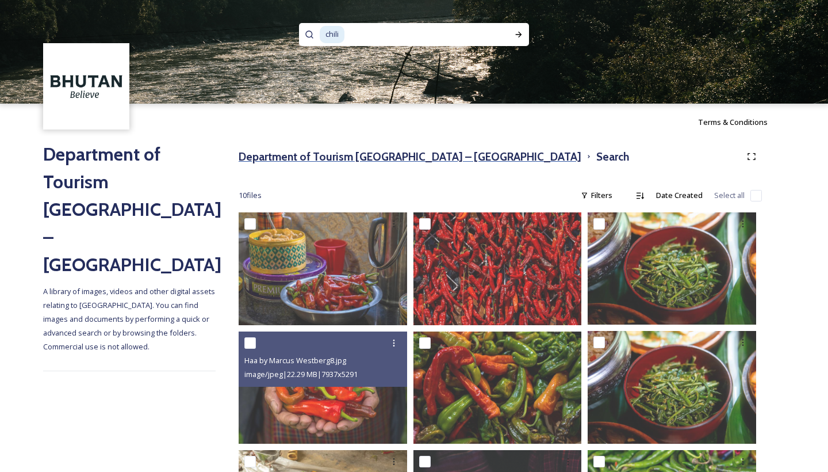
click at [356, 159] on h3 "Department of Tourism [GEOGRAPHIC_DATA] – [GEOGRAPHIC_DATA]" at bounding box center [410, 156] width 343 height 17
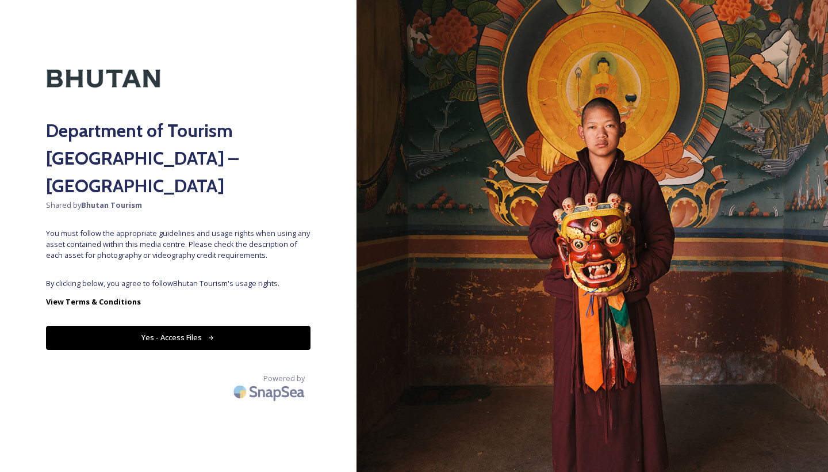
click at [150, 326] on button "Yes - Access Files" at bounding box center [178, 338] width 265 height 24
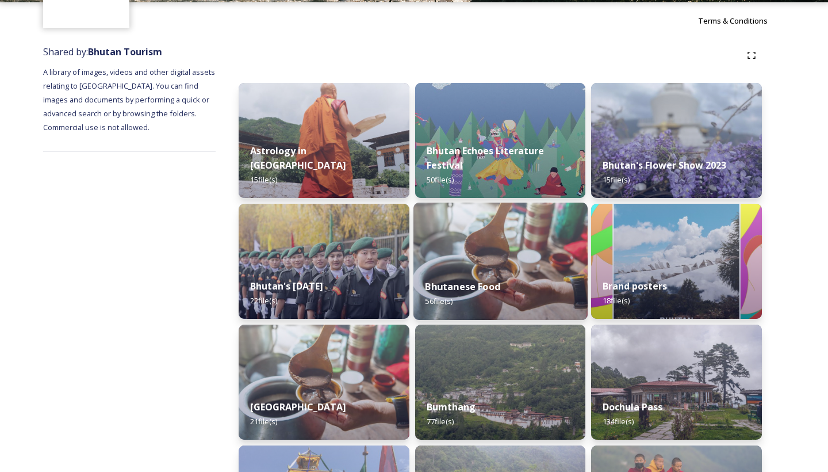
scroll to position [118, 0]
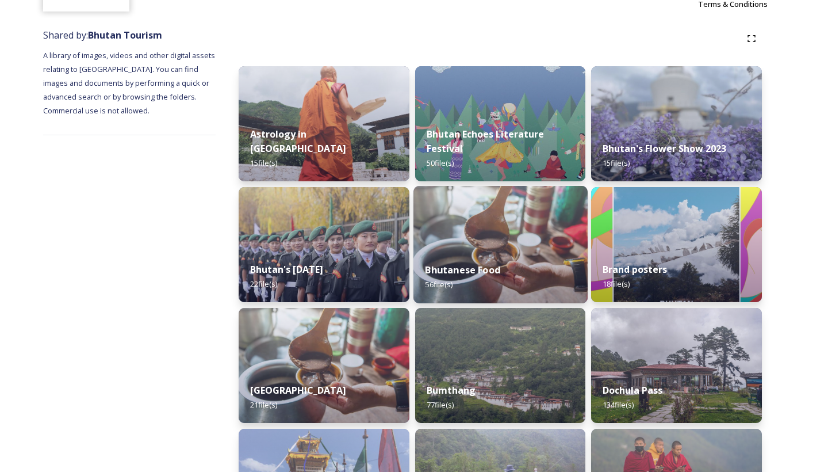
click at [456, 360] on img at bounding box center [500, 365] width 171 height 115
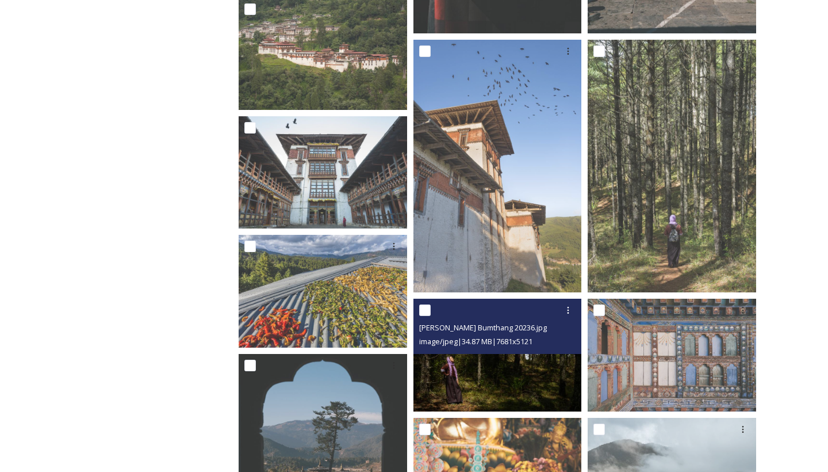
scroll to position [700, 0]
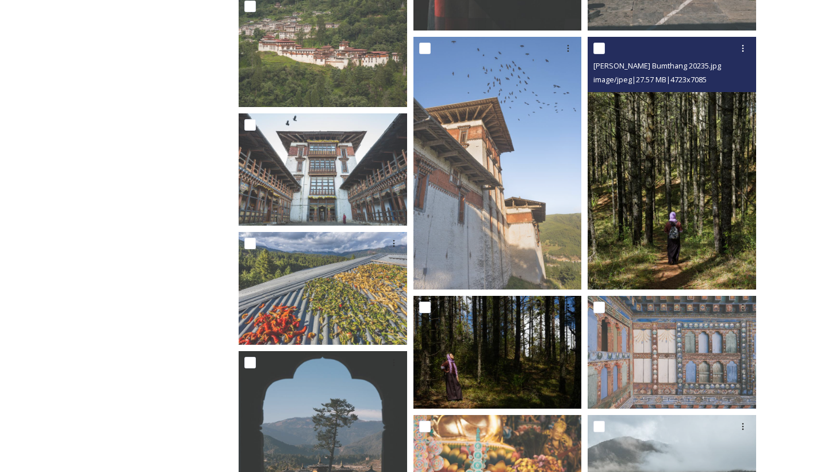
click at [637, 137] on img at bounding box center [672, 163] width 169 height 253
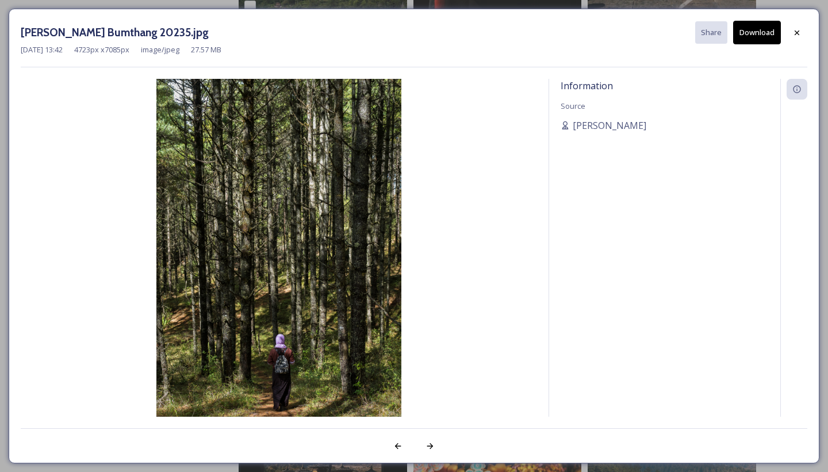
click at [406, 273] on img at bounding box center [279, 263] width 517 height 368
click at [760, 39] on button "Download" at bounding box center [757, 33] width 48 height 24
